Goal: Book appointment/travel/reservation

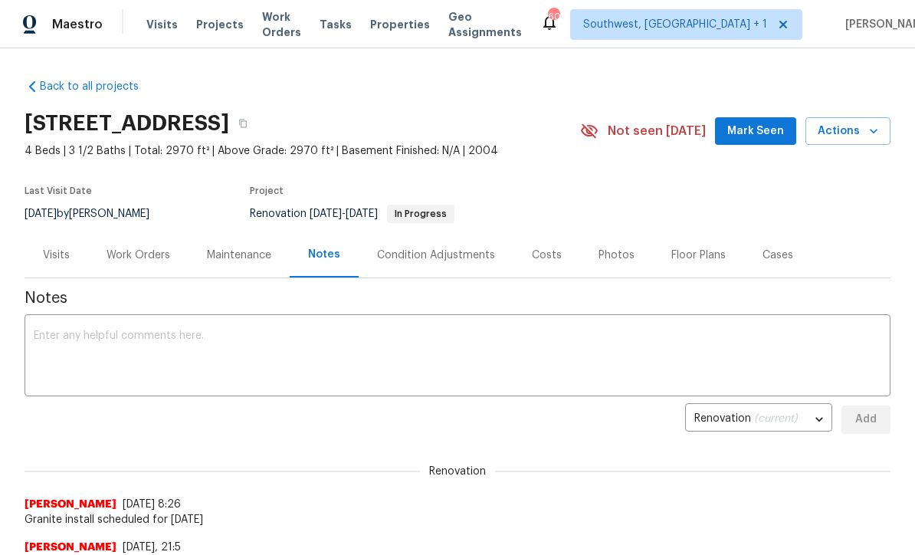
click at [154, 26] on span "Visits" at bounding box center [161, 24] width 31 height 15
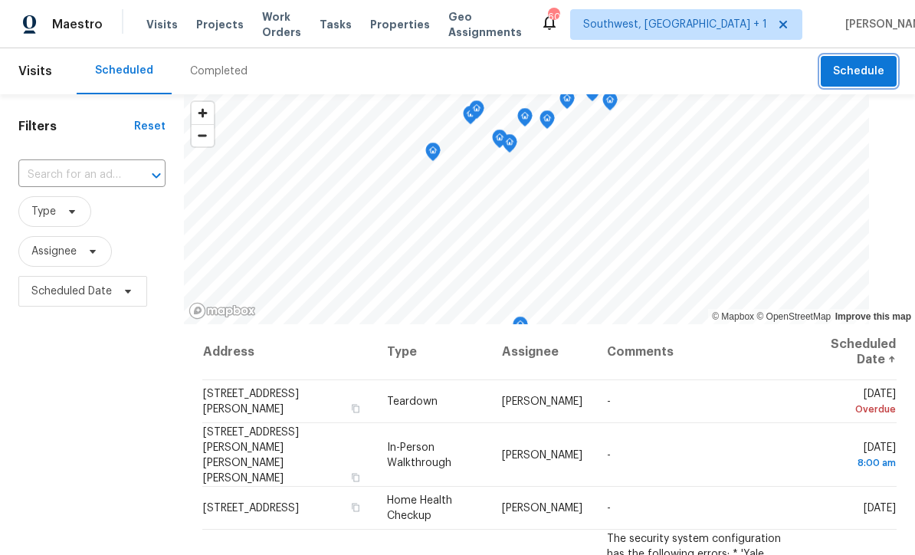
click at [852, 72] on span "Schedule" at bounding box center [858, 71] width 51 height 19
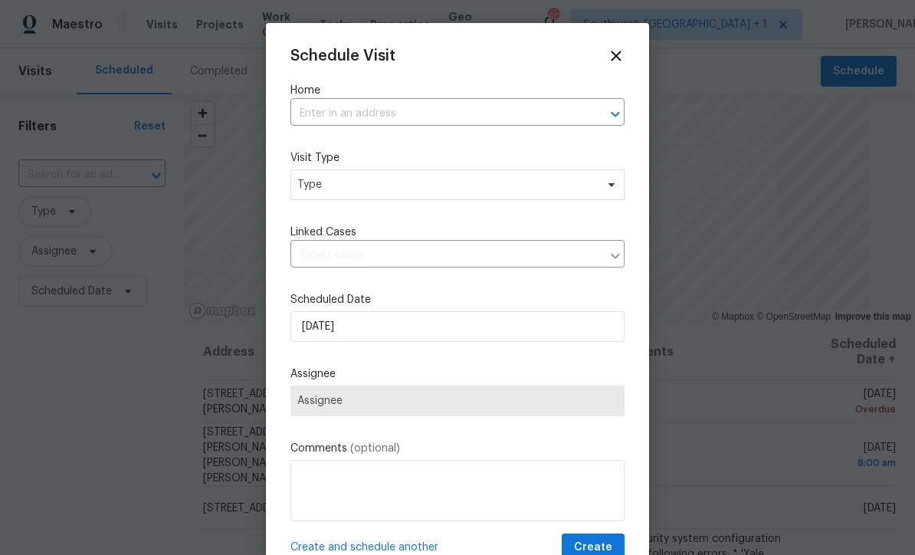
click at [379, 107] on input "text" at bounding box center [435, 114] width 291 height 24
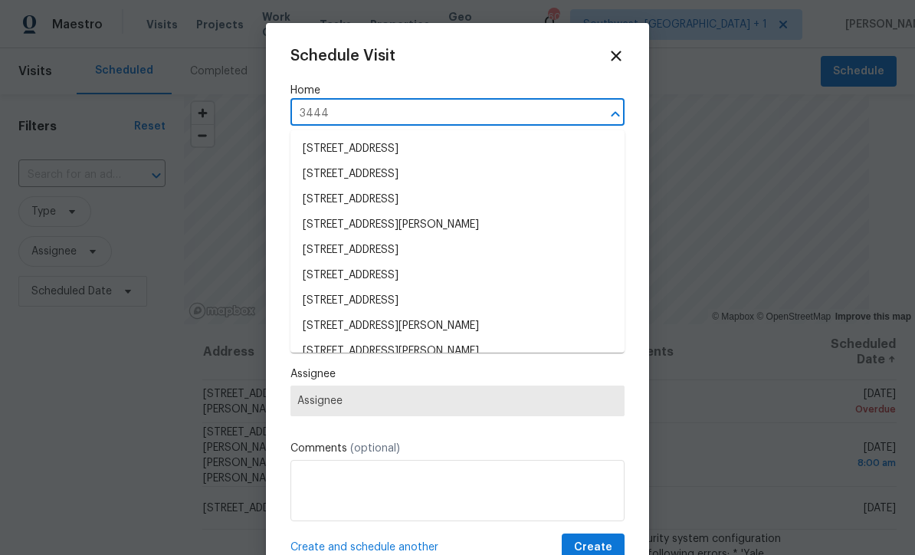
type input "3444 9"
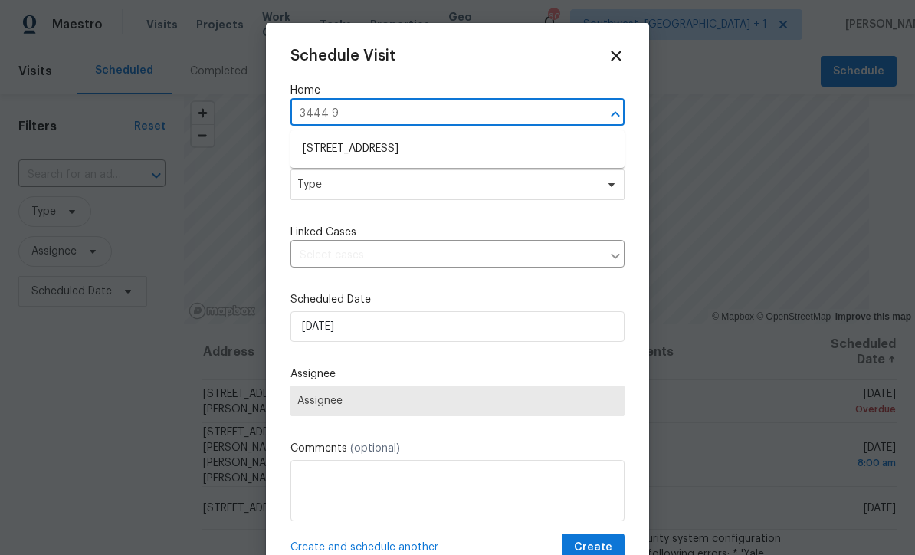
click at [461, 149] on li "[STREET_ADDRESS]" at bounding box center [457, 148] width 334 height 25
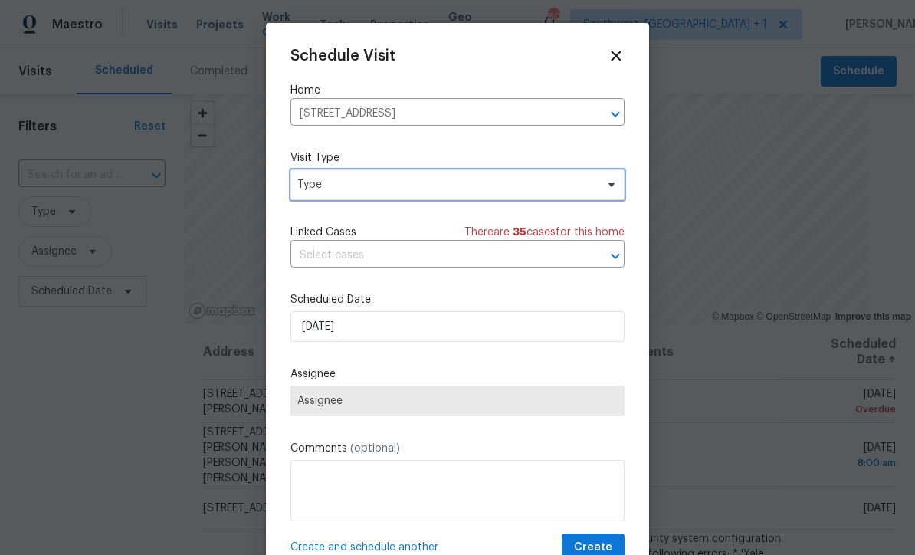
click at [457, 197] on span "Type" at bounding box center [457, 184] width 334 height 31
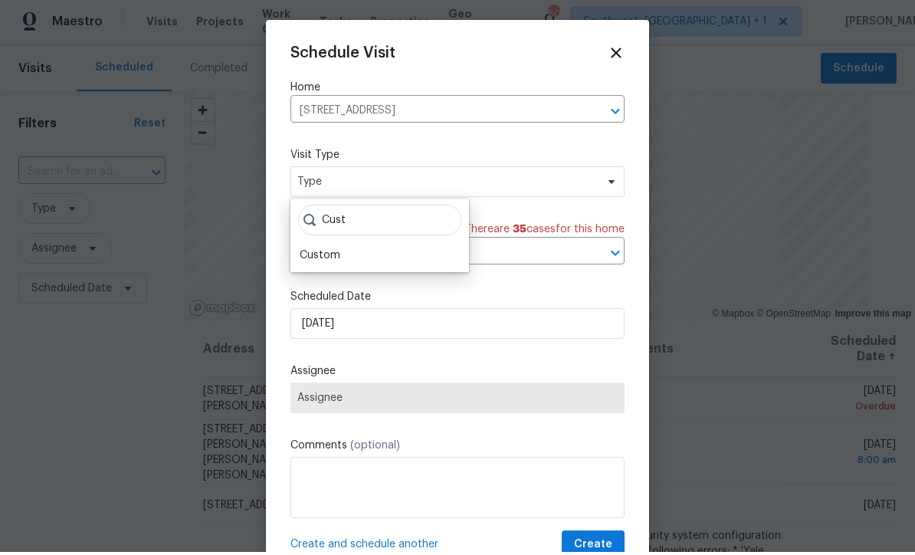
scroll to position [3, 0]
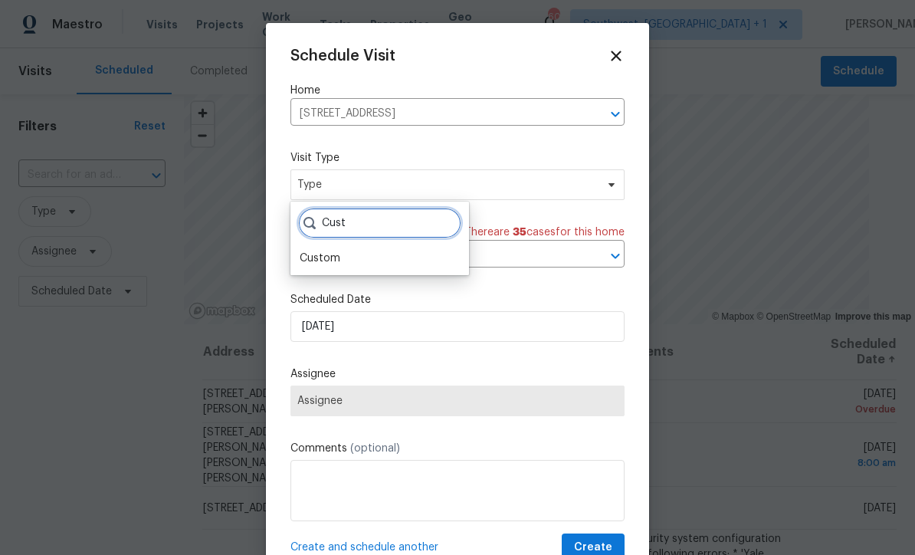
type input "Cust"
click at [304, 255] on div "Custom" at bounding box center [320, 258] width 41 height 15
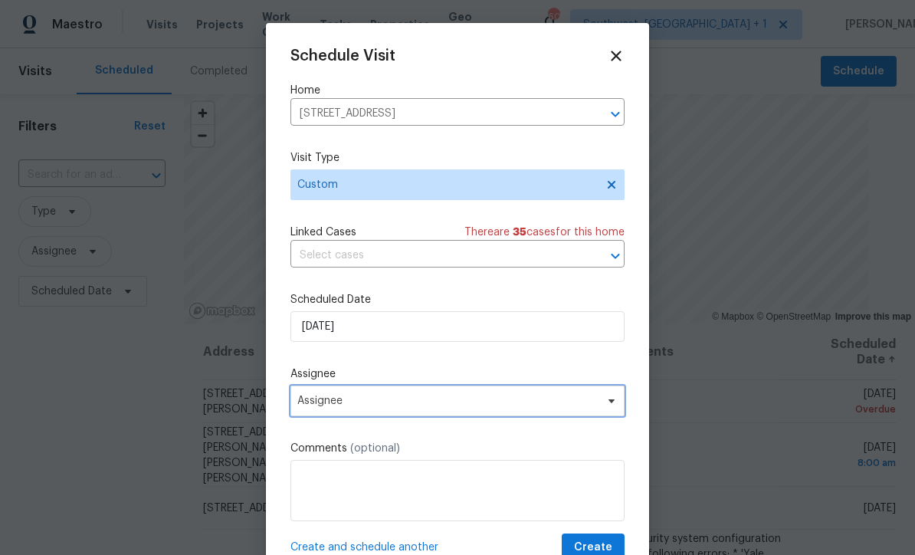
click at [432, 412] on span "Assignee" at bounding box center [457, 400] width 334 height 31
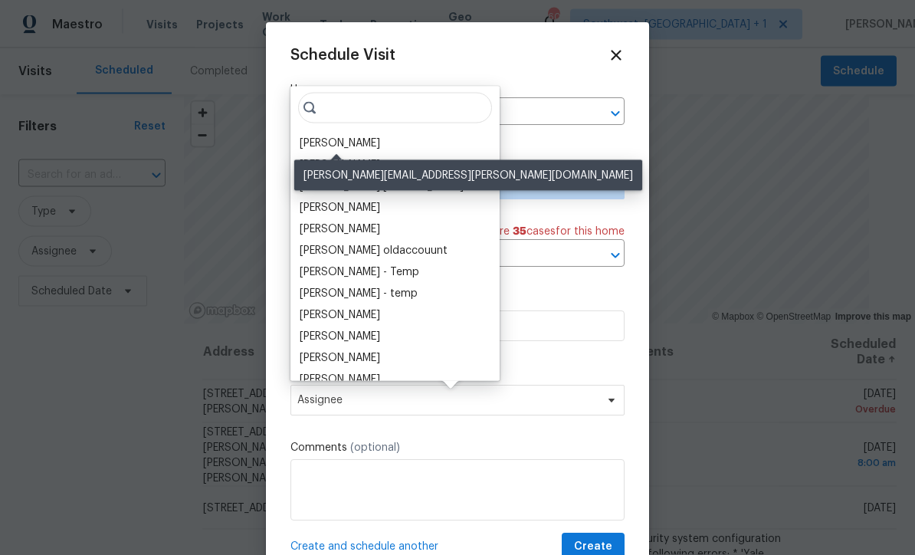
click at [318, 142] on div "[PERSON_NAME]" at bounding box center [340, 143] width 80 height 15
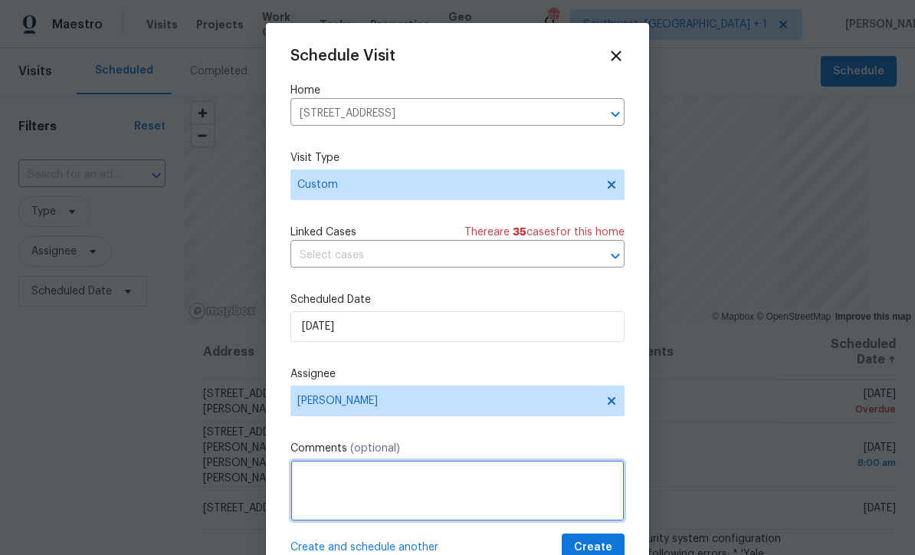
click at [481, 487] on textarea at bounding box center [457, 490] width 334 height 61
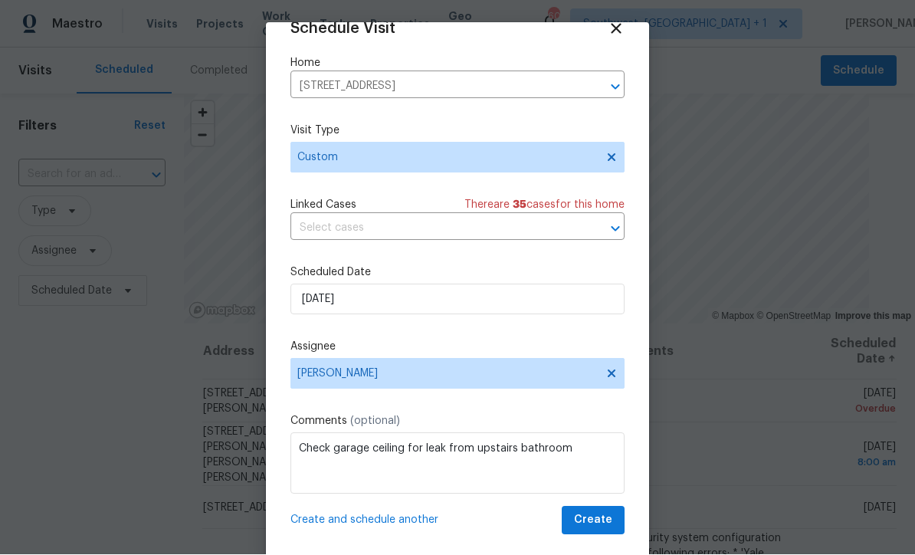
scroll to position [30, 0]
type textarea "Check garage ceiling for leak from upstairs bathroom"
click at [598, 529] on span "Create" at bounding box center [593, 520] width 38 height 19
